Goal: Check status: Check status

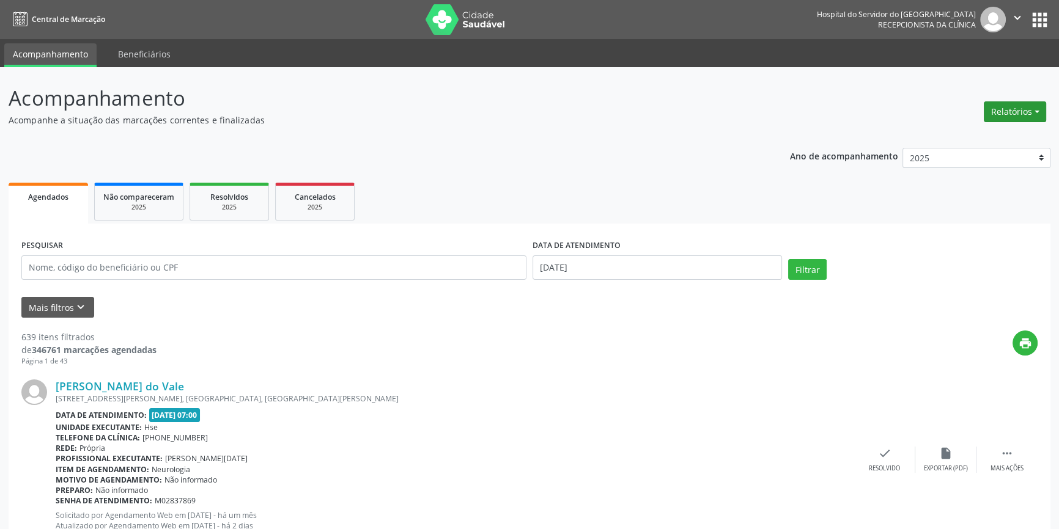
click at [999, 105] on button "Relatórios" at bounding box center [1014, 111] width 62 height 21
click at [959, 136] on link "Agendamentos" at bounding box center [979, 137] width 131 height 17
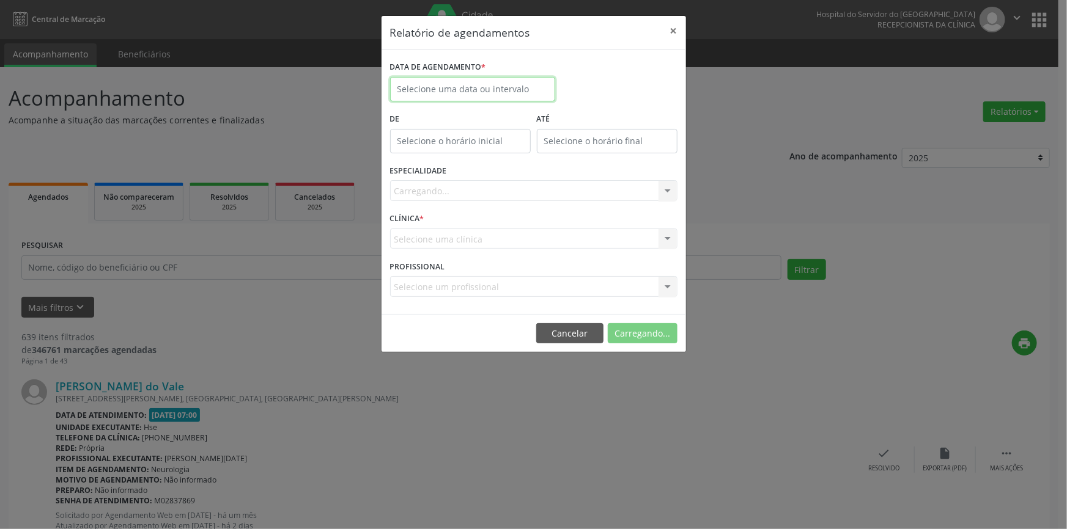
click at [465, 92] on input "text" at bounding box center [472, 89] width 165 height 24
click at [458, 174] on span "9" at bounding box center [457, 177] width 24 height 24
type input "09/09/2025"
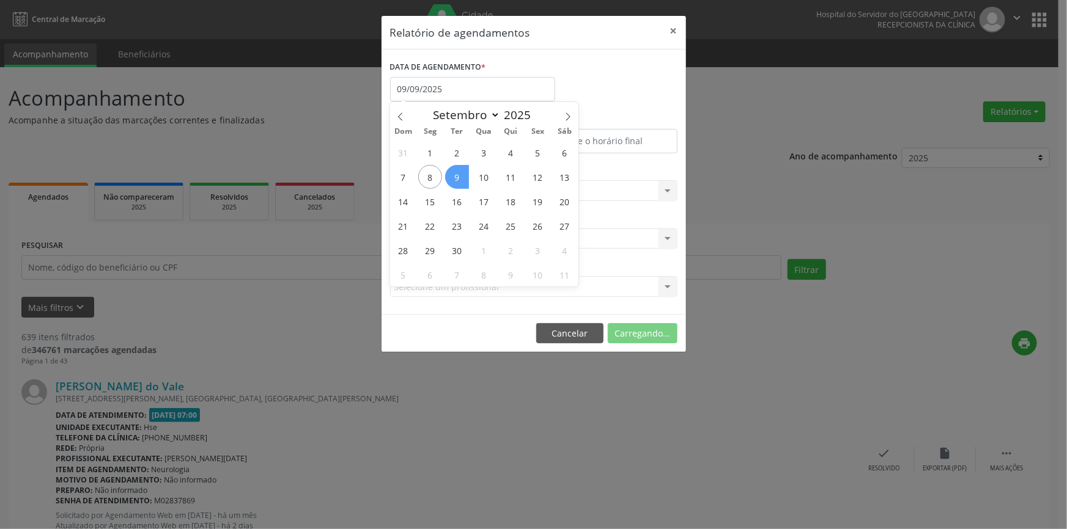
click at [458, 174] on span "9" at bounding box center [457, 177] width 24 height 24
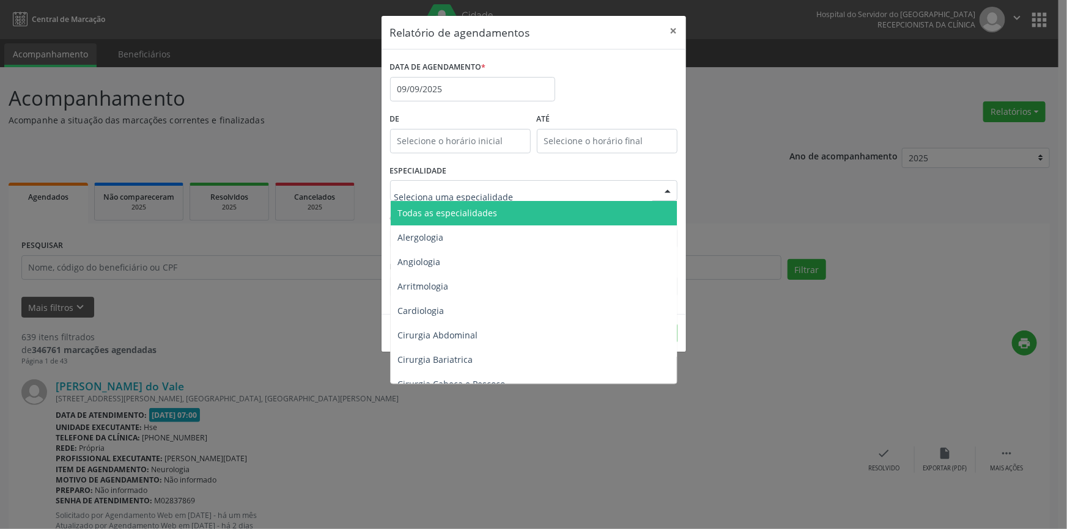
click at [667, 185] on div at bounding box center [667, 191] width 18 height 21
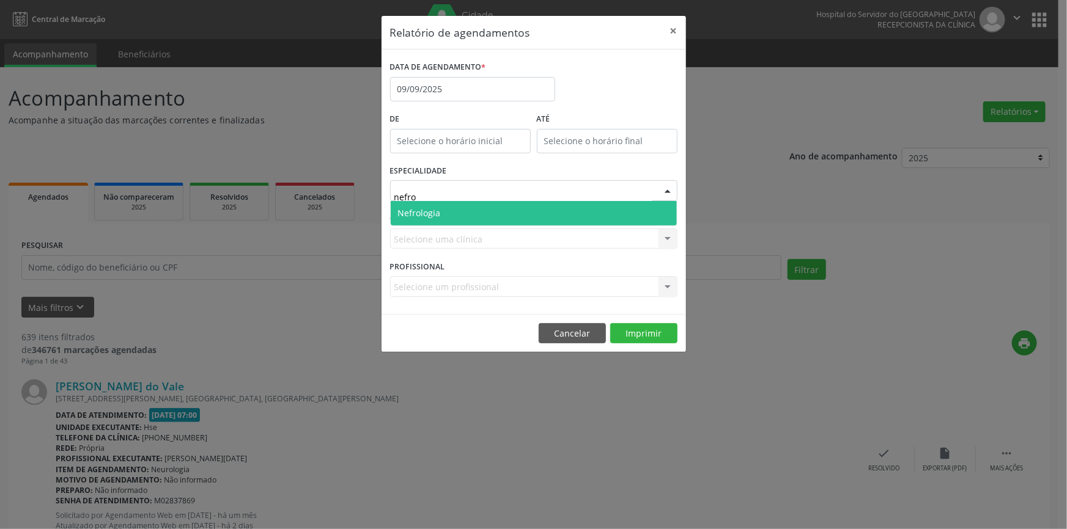
type input "nefrol"
click at [568, 211] on span "Nefrologia" at bounding box center [534, 213] width 286 height 24
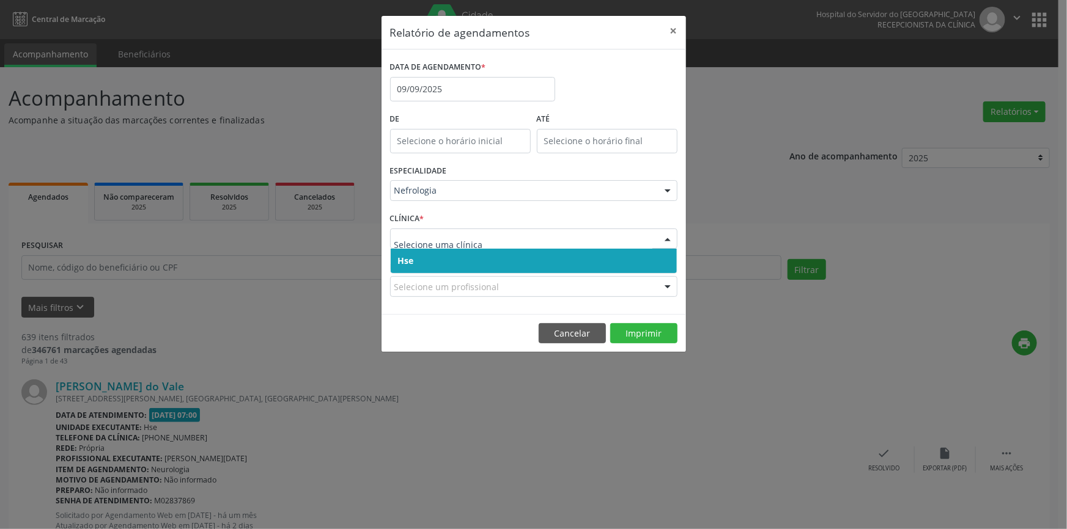
click at [666, 238] on div at bounding box center [667, 239] width 18 height 21
click at [659, 258] on span "Hse" at bounding box center [534, 261] width 286 height 24
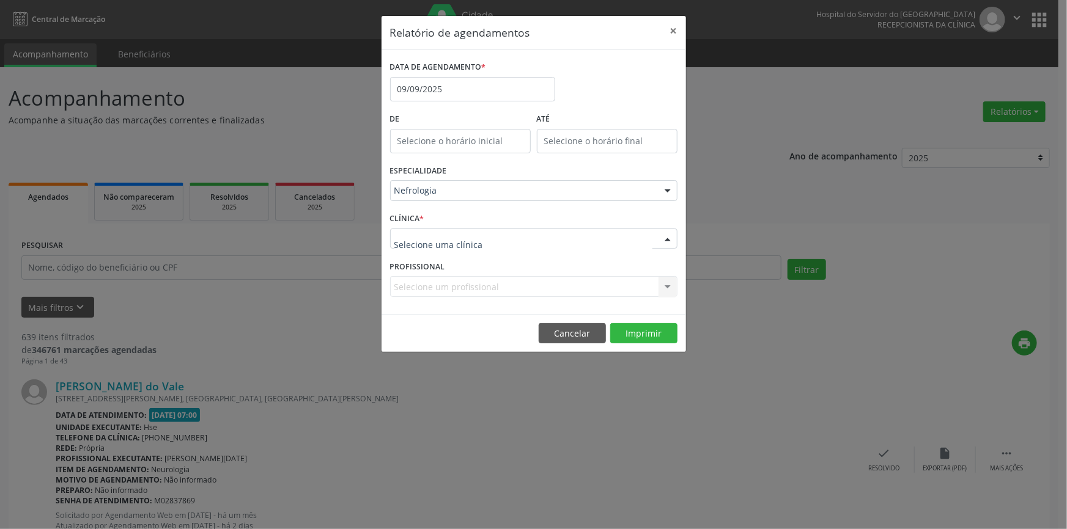
click at [664, 232] on div at bounding box center [667, 239] width 18 height 21
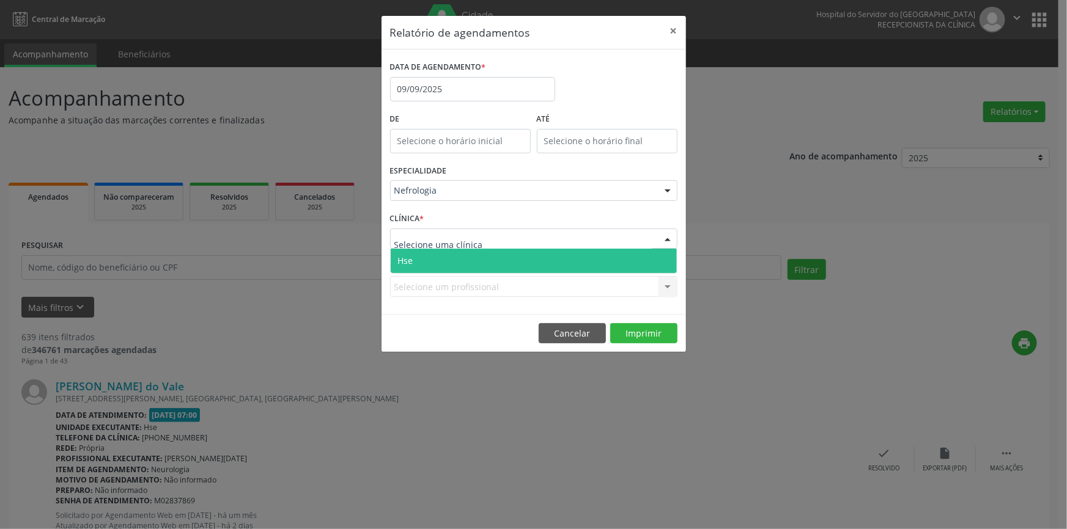
click at [666, 262] on span "Hse" at bounding box center [534, 261] width 286 height 24
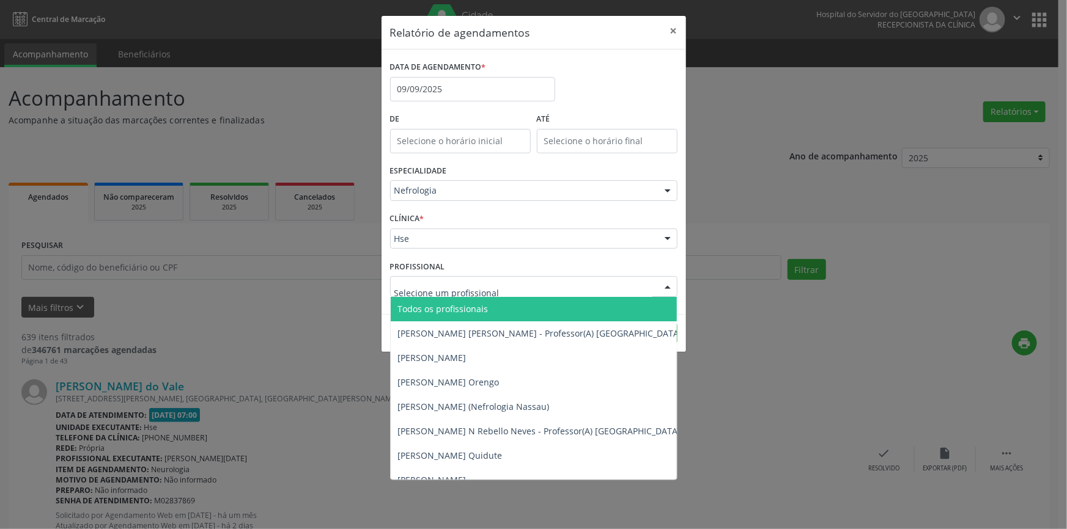
click at [667, 287] on div at bounding box center [667, 287] width 18 height 21
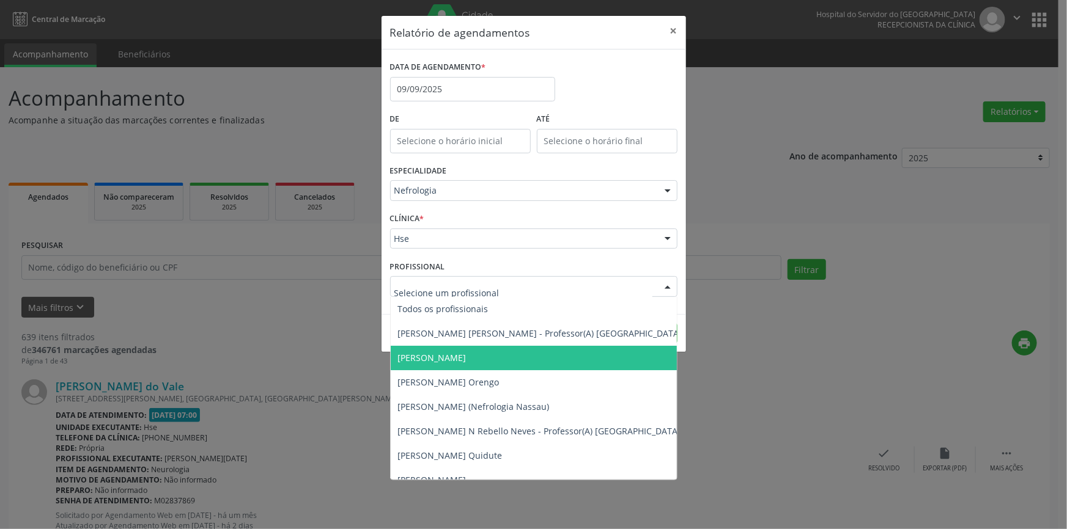
click at [578, 359] on span "[PERSON_NAME]" at bounding box center [540, 358] width 299 height 24
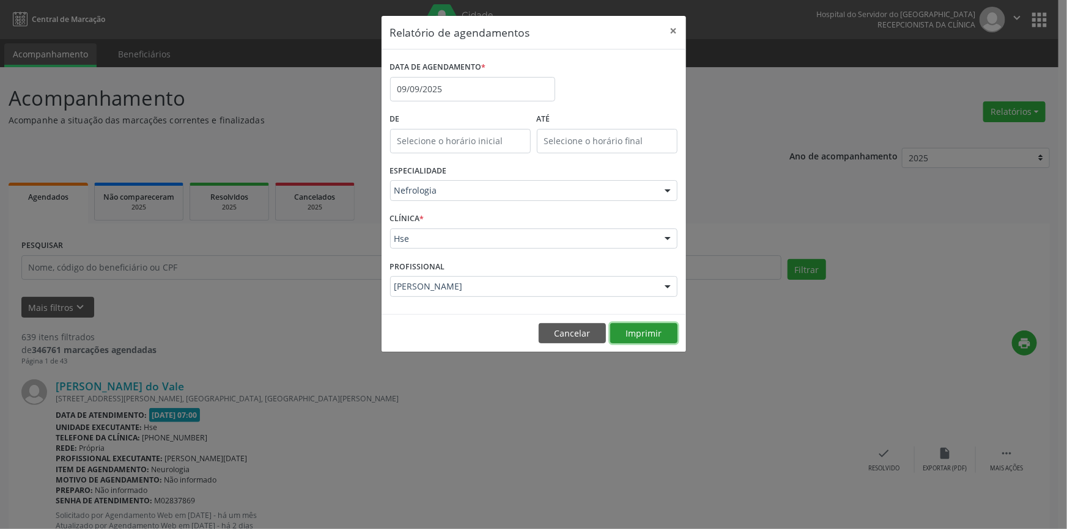
click at [653, 330] on button "Imprimir" at bounding box center [643, 333] width 67 height 21
